Goal: Check status: Check status

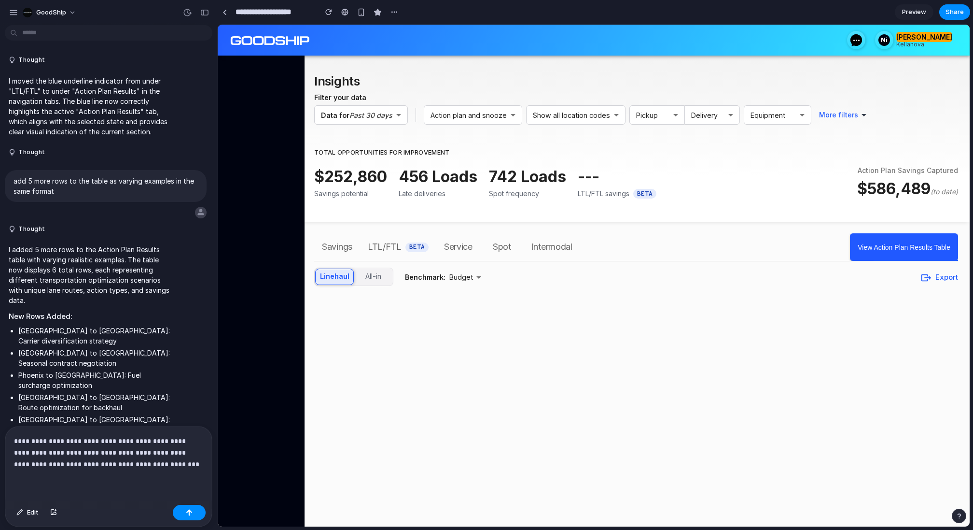
scroll to position [2878, 0]
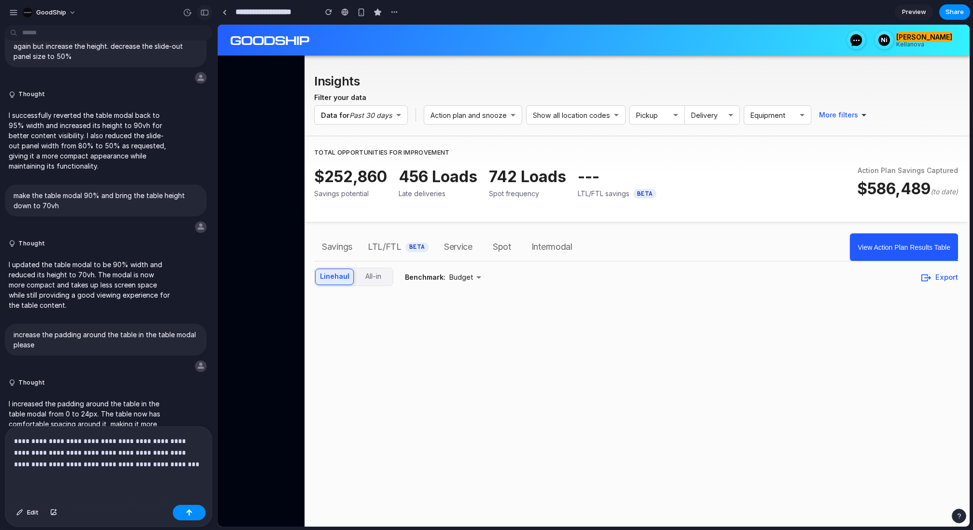
click at [205, 12] on div "button" at bounding box center [204, 12] width 9 height 7
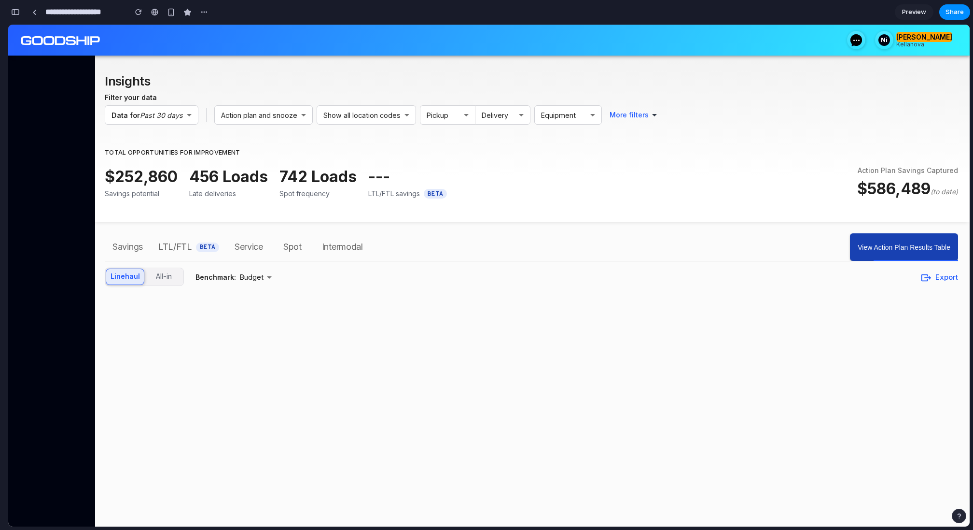
click at [872, 242] on button "View Action Plan Results Table" at bounding box center [904, 246] width 108 height 27
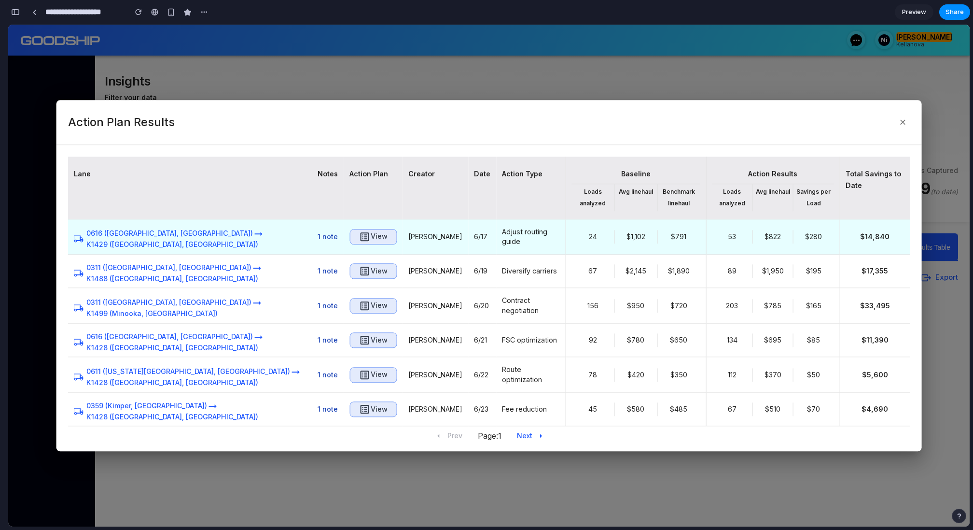
click at [349, 231] on button "View" at bounding box center [372, 236] width 47 height 15
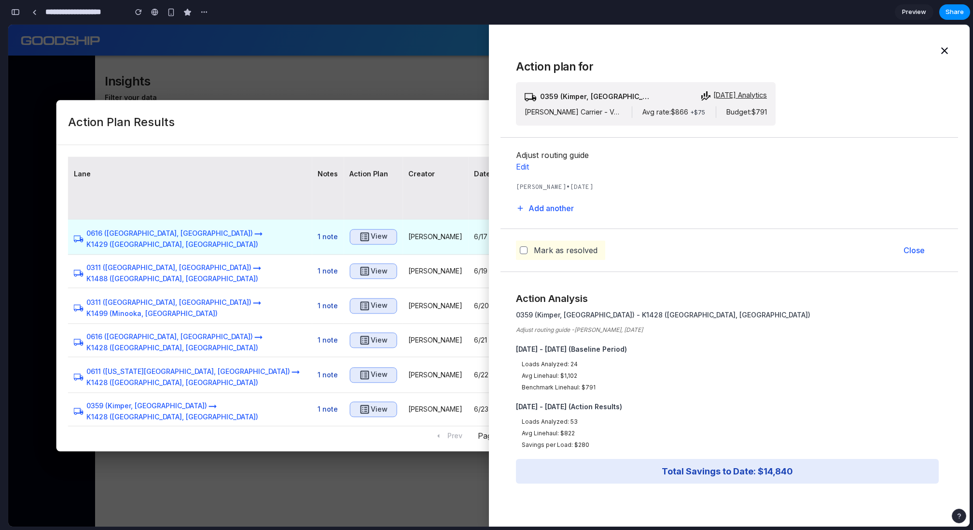
click at [344, 226] on td "View" at bounding box center [373, 237] width 59 height 36
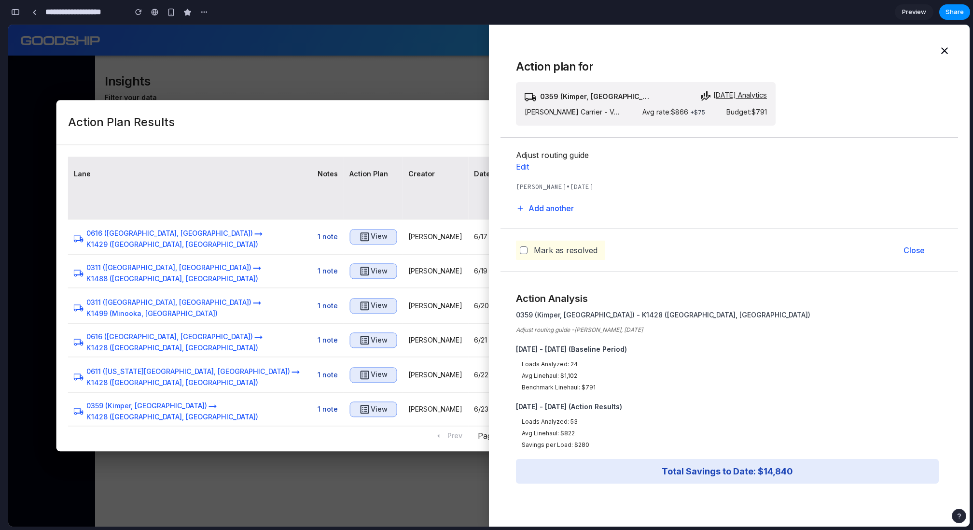
click at [400, 71] on div at bounding box center [489, 276] width 962 height 502
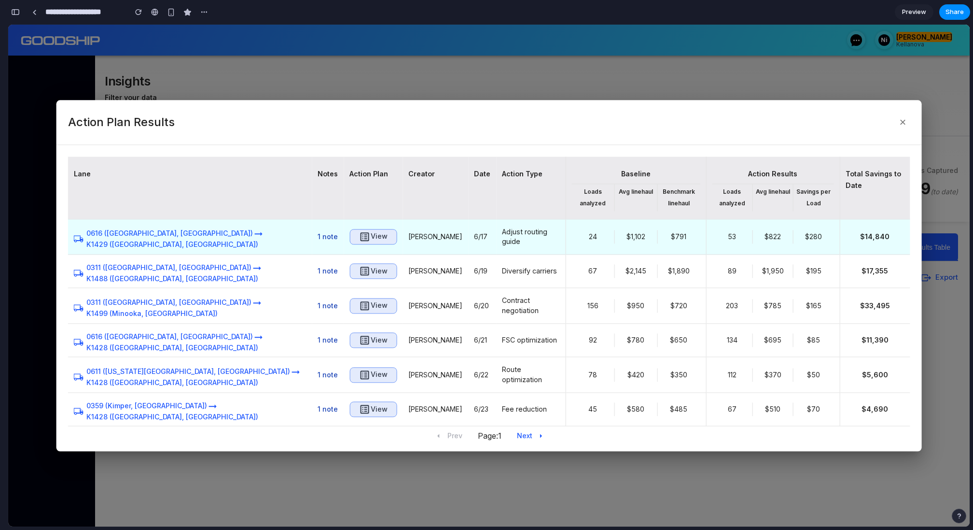
click at [371, 237] on h6 "View" at bounding box center [379, 237] width 17 height 12
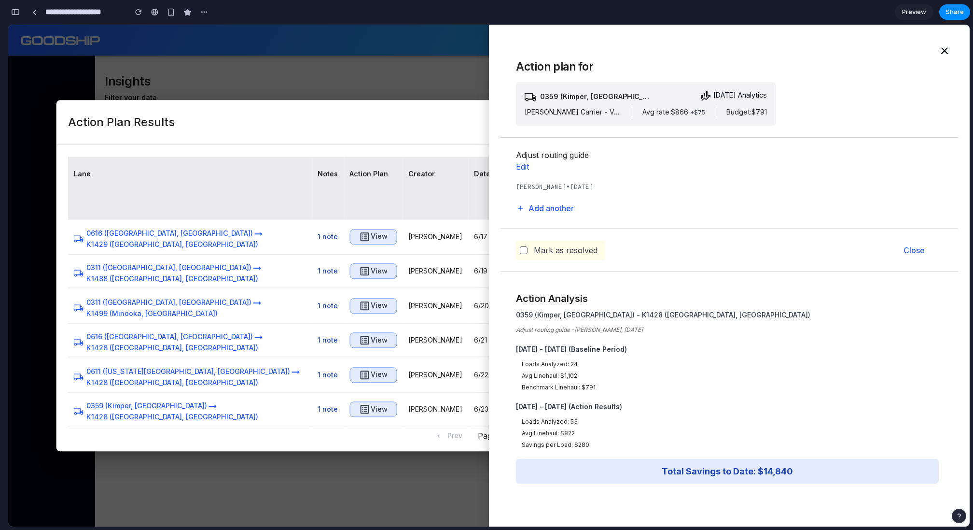
click at [744, 94] on h6 "[DATE] Analytics" at bounding box center [740, 95] width 54 height 10
click at [620, 205] on div "Adjust routing guide Edit [PERSON_NAME] • [DATE] Add another" at bounding box center [646, 183] width 260 height 68
click at [681, 471] on h2 "Total Savings to Date: $14,840" at bounding box center [727, 470] width 411 height 13
click at [393, 79] on div at bounding box center [489, 276] width 962 height 502
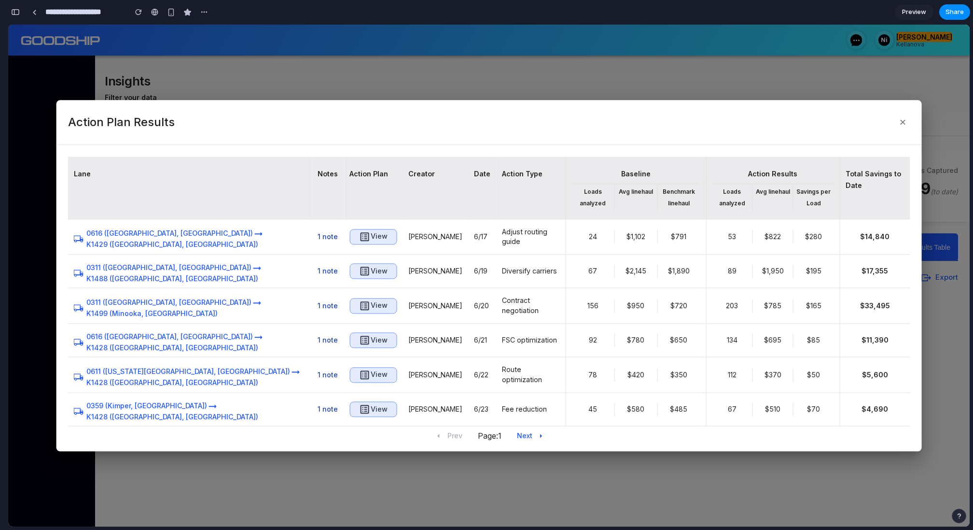
click at [18, 14] on div "button" at bounding box center [15, 12] width 9 height 7
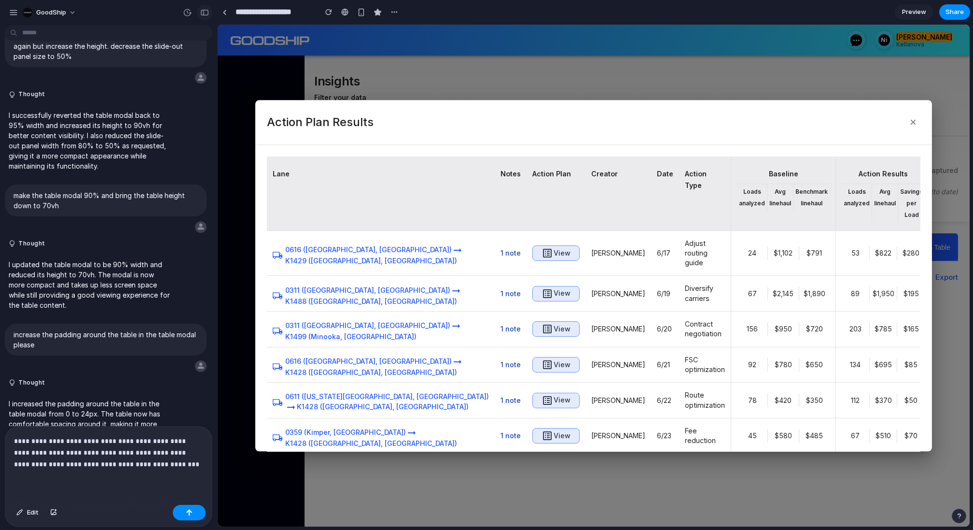
click at [205, 14] on div "button" at bounding box center [204, 12] width 9 height 7
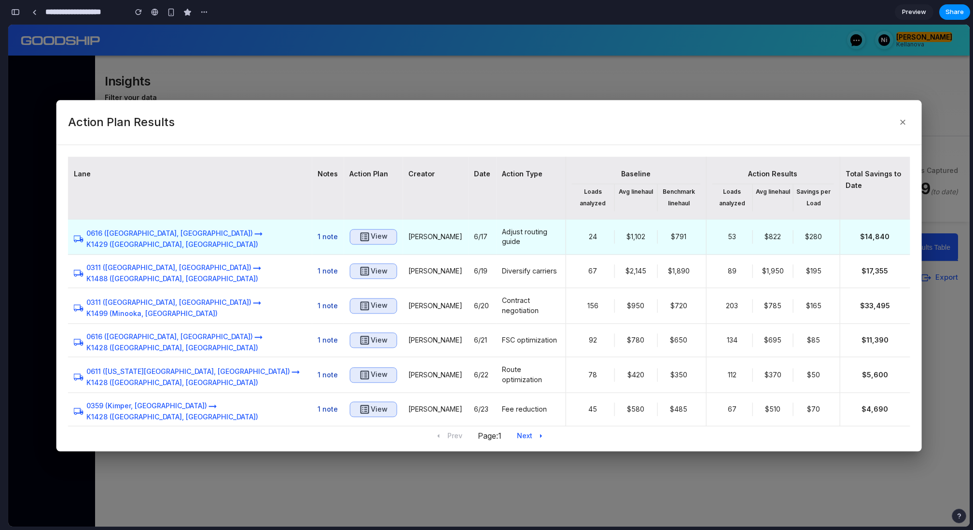
click at [371, 235] on h6 "View" at bounding box center [379, 237] width 17 height 12
